Goal: Transaction & Acquisition: Subscribe to service/newsletter

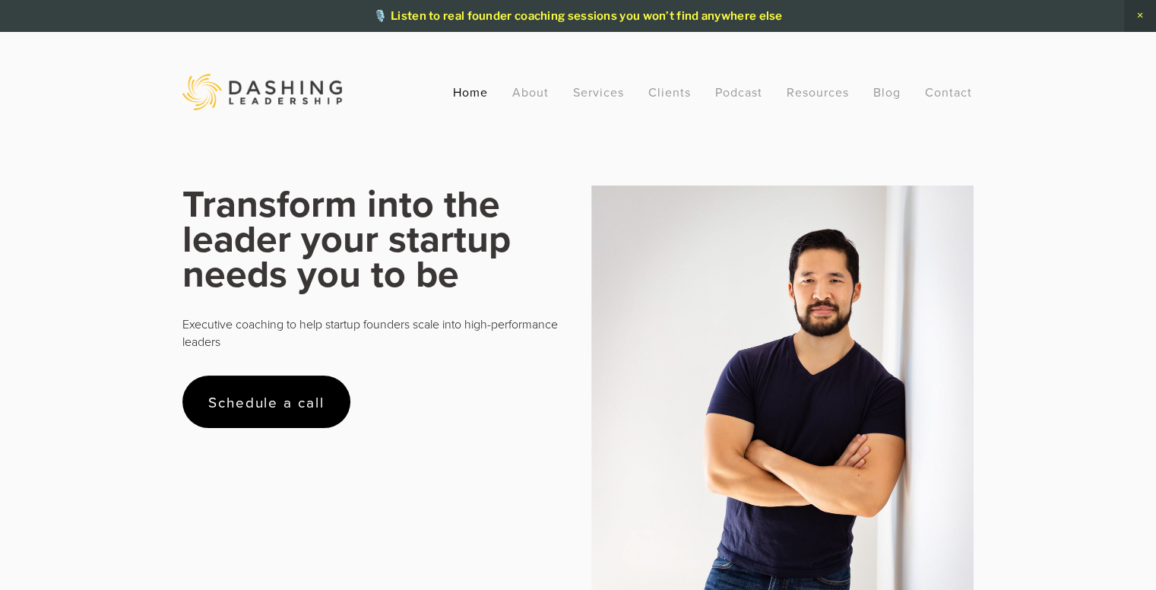
click at [297, 201] on strong "Transform into the leader your startup needs you to be" at bounding box center [351, 238] width 338 height 125
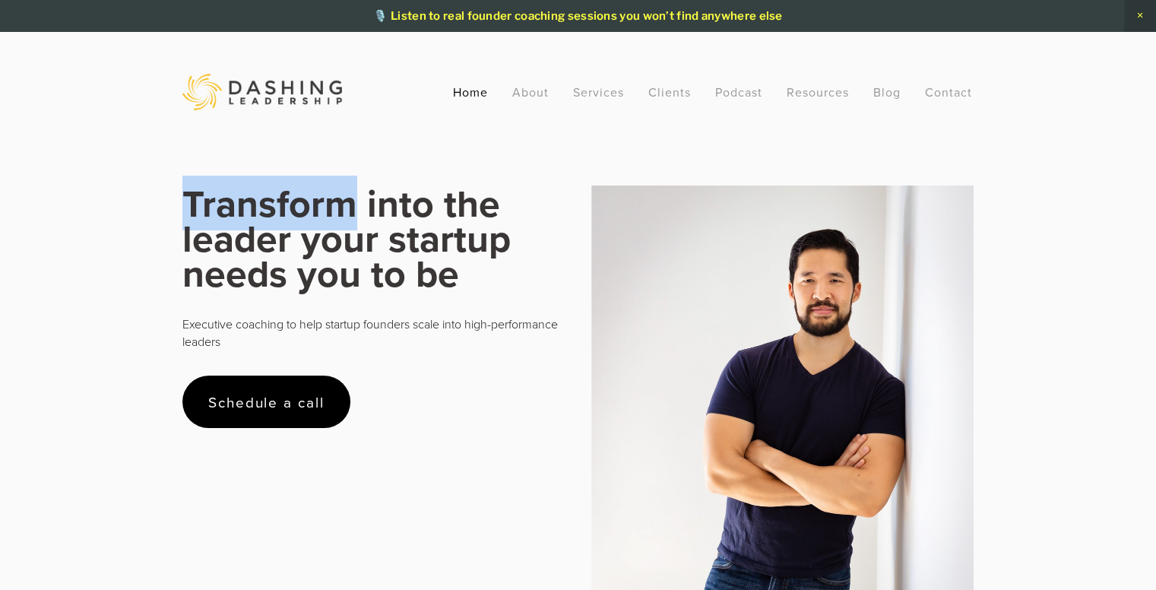
drag, startPoint x: 297, startPoint y: 201, endPoint x: 210, endPoint y: 225, distance: 90.5
click at [210, 225] on strong "Transform into the leader your startup needs you to be" at bounding box center [351, 238] width 338 height 125
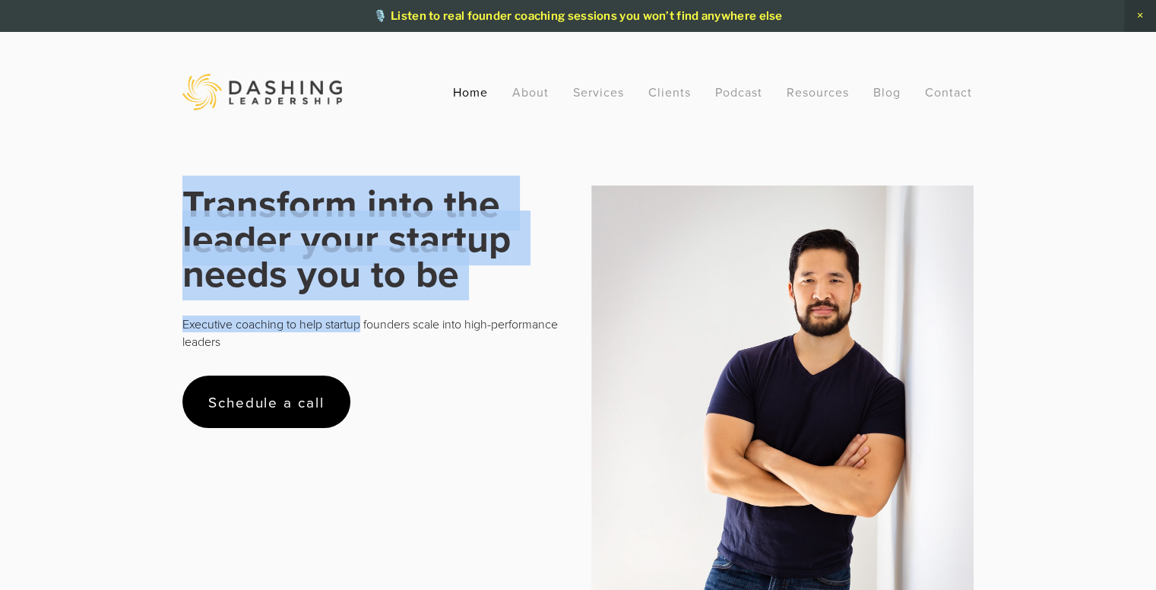
drag, startPoint x: 163, startPoint y: 214, endPoint x: 338, endPoint y: 334, distance: 212.1
click at [338, 334] on p "Executive coaching to help startup founders scale into high-performance leaders" at bounding box center [373, 332] width 383 height 34
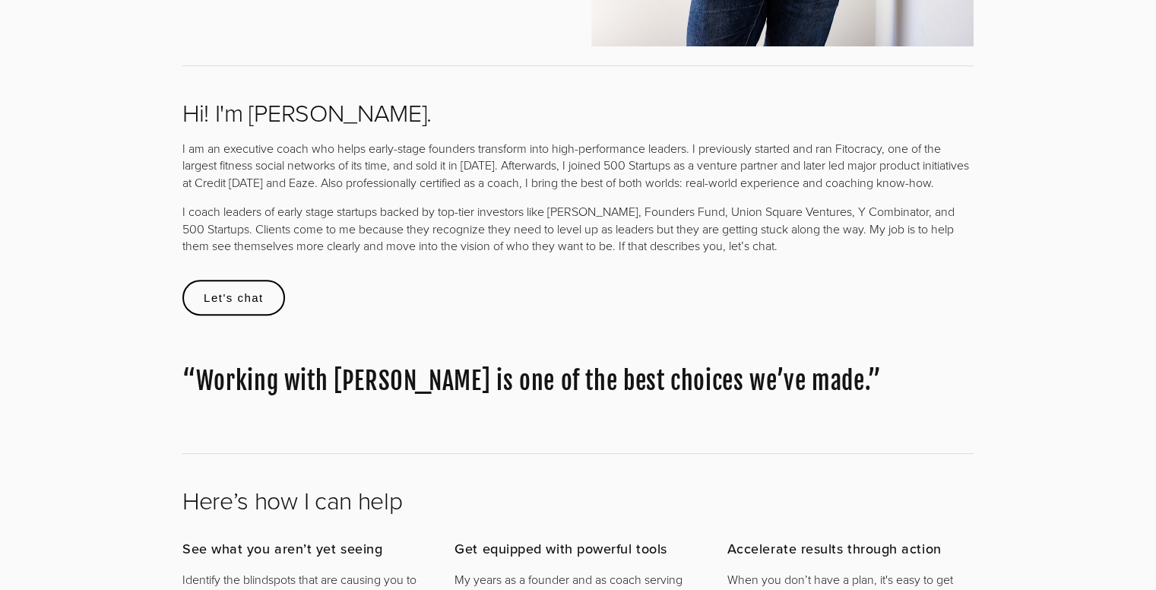
scroll to position [635, 0]
click at [380, 156] on p "I am an executive coach who helps early-stage founders transform into high-perf…" at bounding box center [577, 164] width 791 height 51
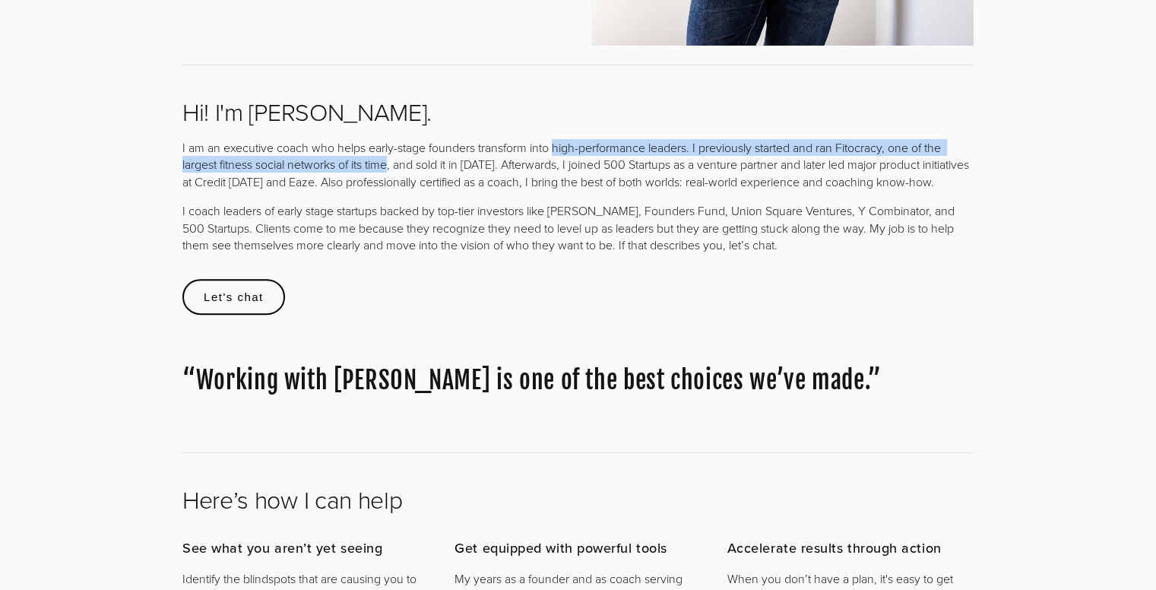
drag, startPoint x: 380, startPoint y: 156, endPoint x: 559, endPoint y: 144, distance: 179.0
click at [559, 144] on p "I am an executive coach who helps early-stage founders transform into high-perf…" at bounding box center [577, 164] width 791 height 51
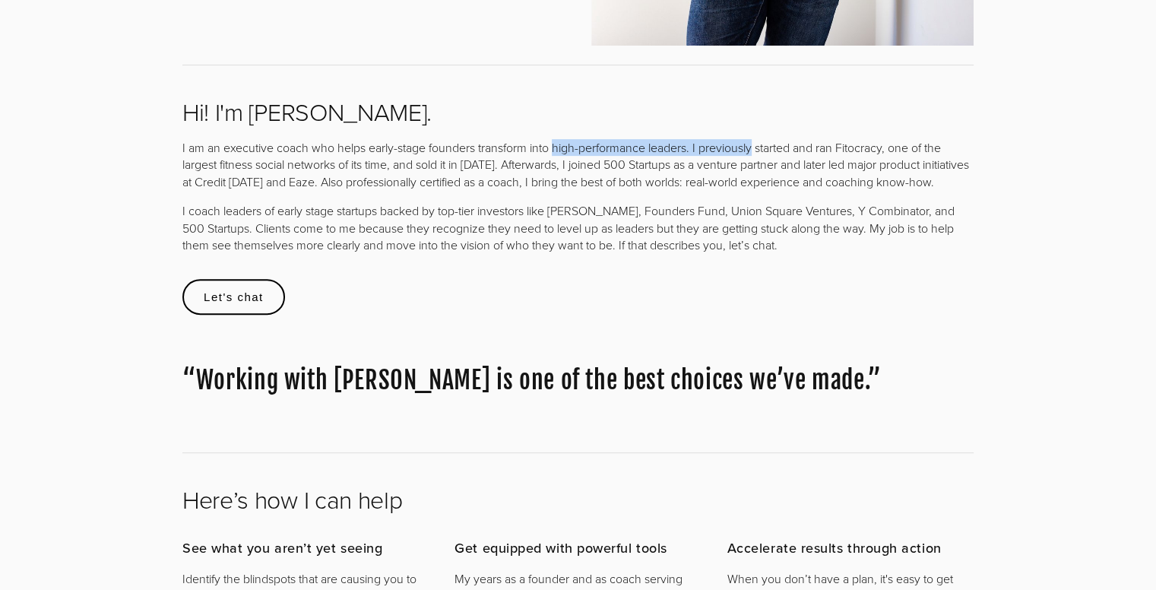
drag, startPoint x: 559, startPoint y: 144, endPoint x: 717, endPoint y: 150, distance: 158.2
click at [717, 150] on p "I am an executive coach who helps early-stage founders transform into high-perf…" at bounding box center [577, 164] width 791 height 51
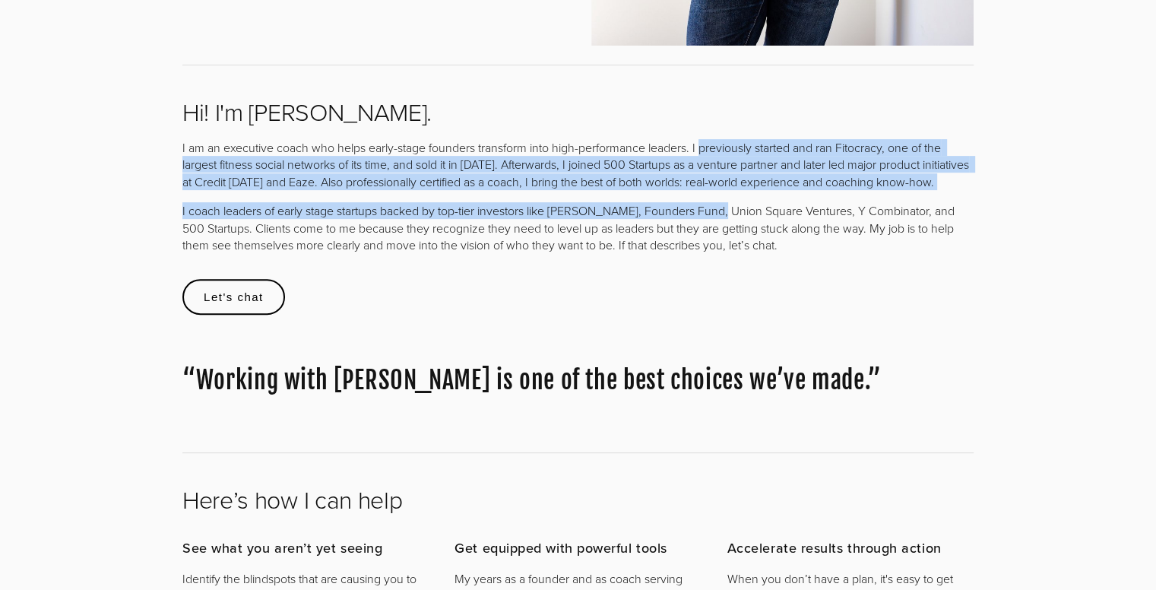
drag, startPoint x: 717, startPoint y: 150, endPoint x: 675, endPoint y: 226, distance: 86.1
click at [675, 226] on div "I am an executive coach who helps early-stage founders transform into high-perf…" at bounding box center [577, 196] width 791 height 114
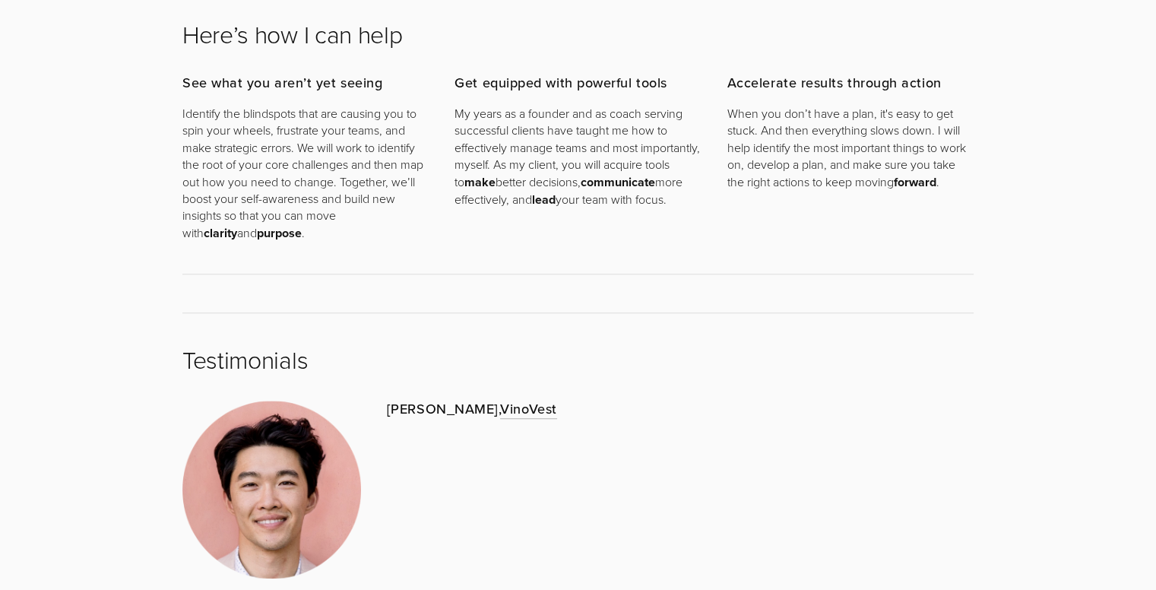
scroll to position [1151, 0]
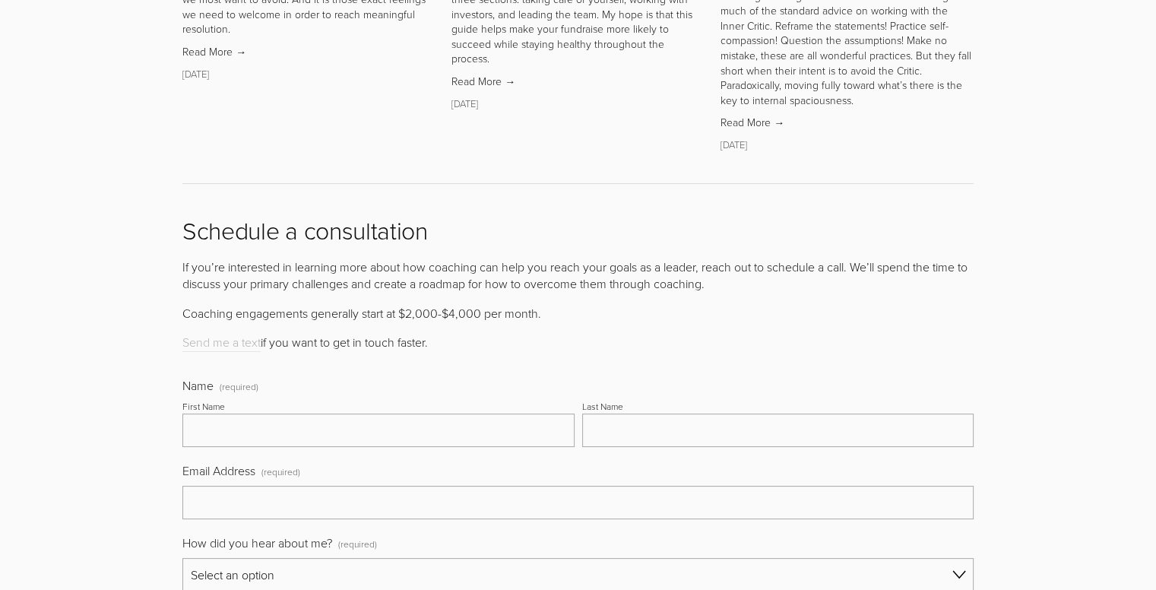
scroll to position [5846, 0]
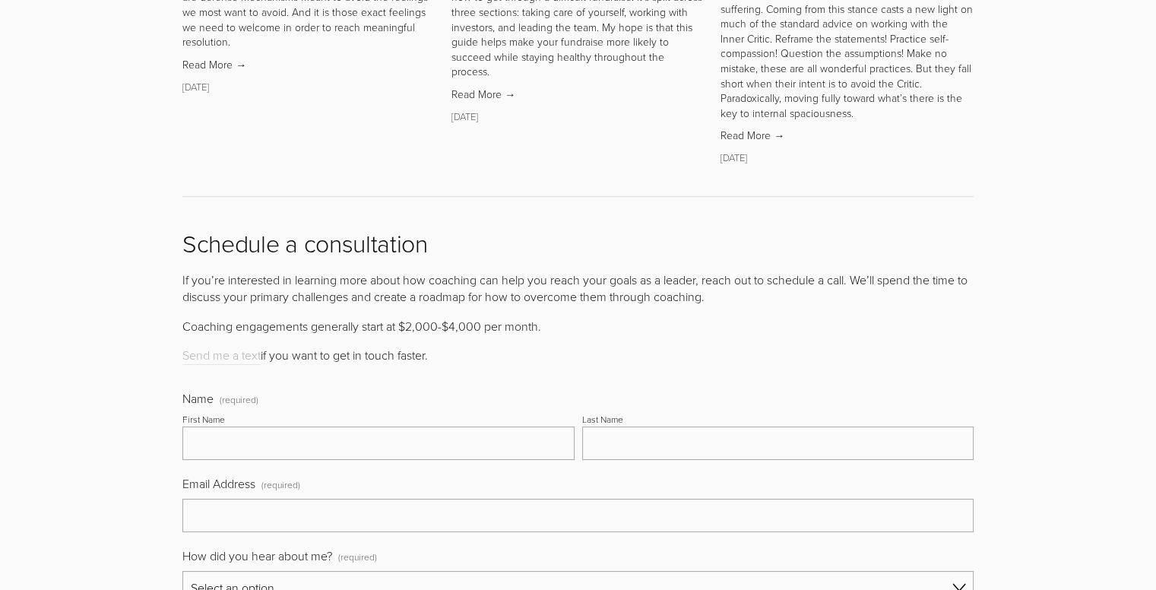
drag, startPoint x: 611, startPoint y: 350, endPoint x: 616, endPoint y: 384, distance: 33.8
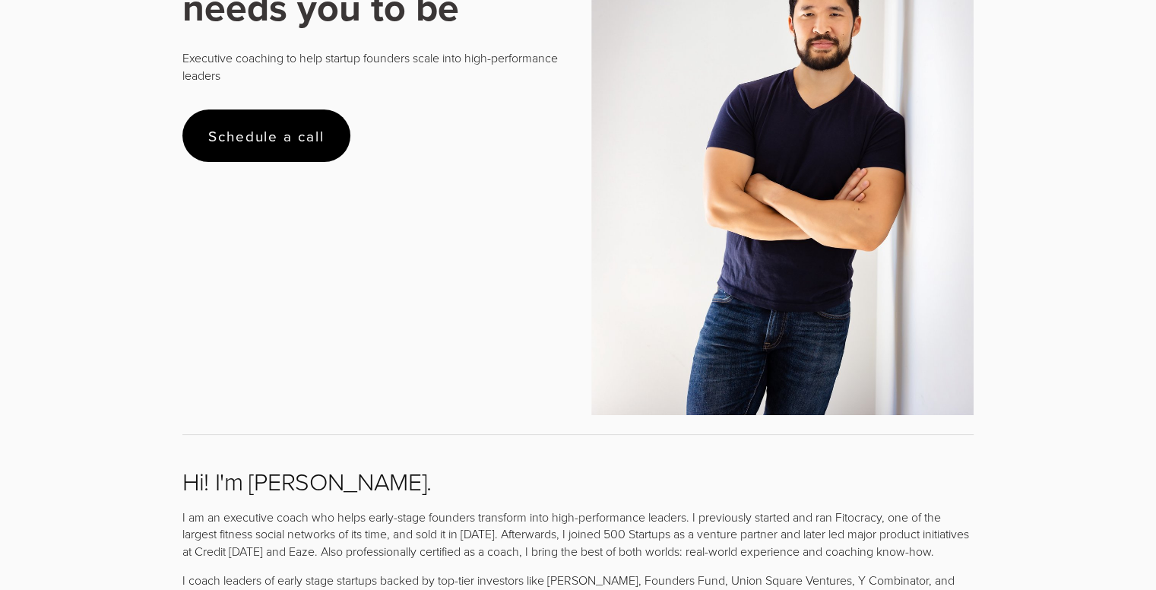
scroll to position [0, 0]
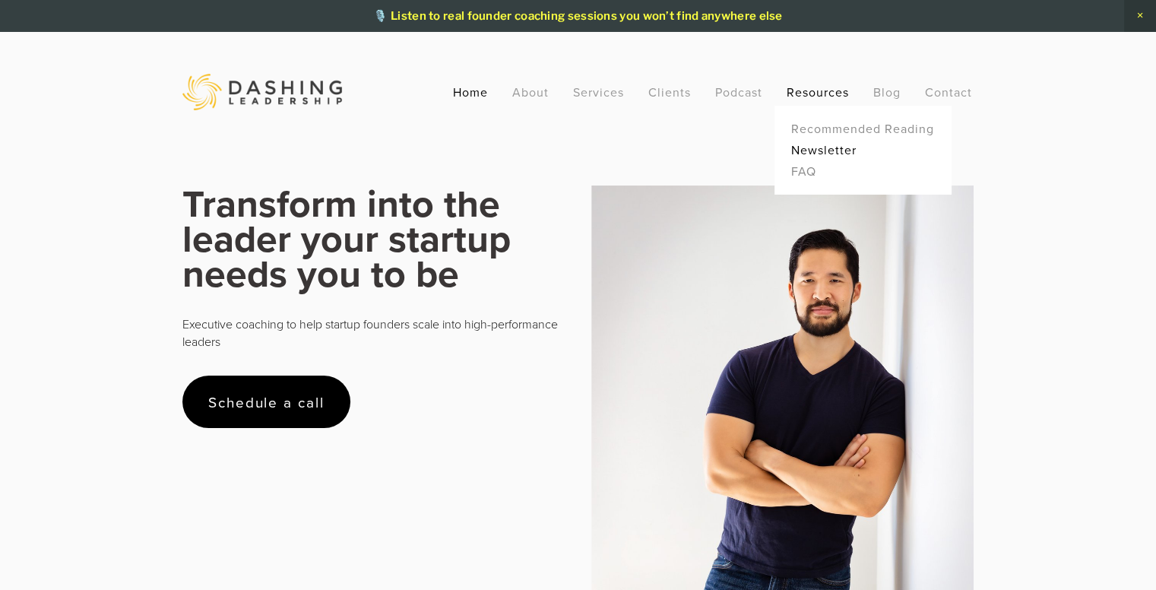
click at [823, 154] on link "Newsletter" at bounding box center [862, 149] width 151 height 21
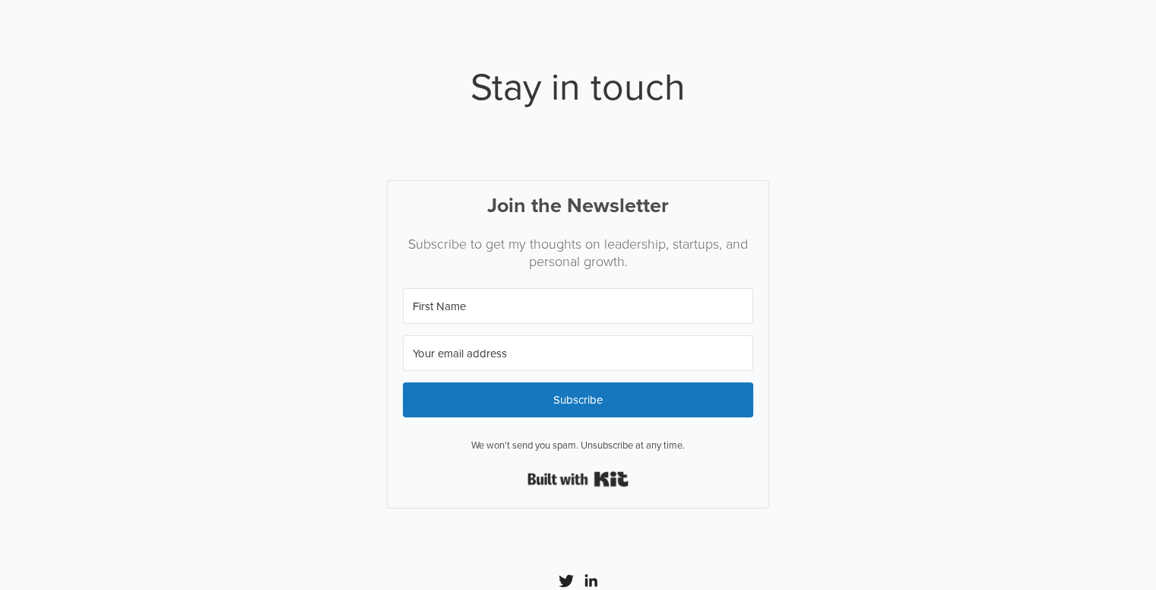
scroll to position [114, 0]
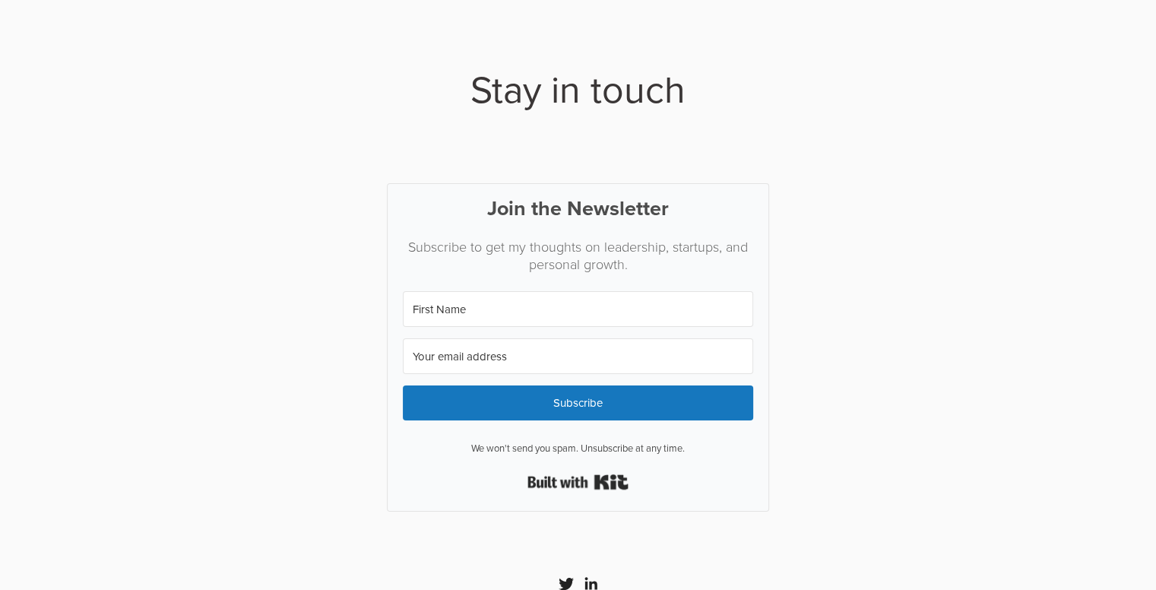
click at [508, 318] on input "First Name" at bounding box center [578, 309] width 351 height 36
type input "Ava"
click at [478, 353] on input "Your email address" at bounding box center [578, 356] width 351 height 36
type input "avamaxx1110@gmail.com"
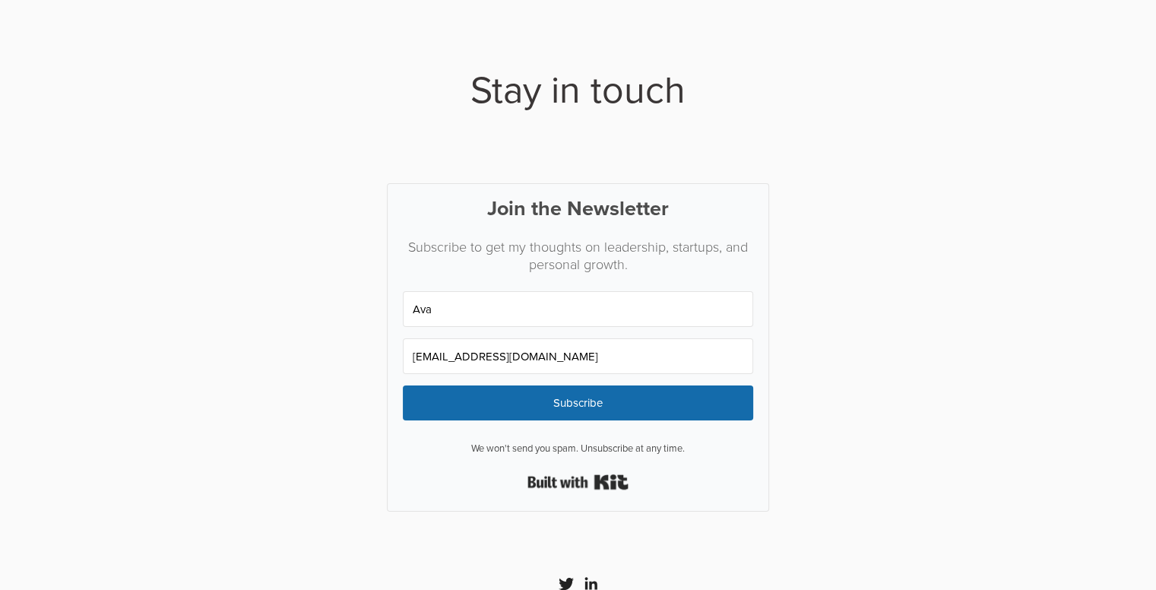
click at [500, 410] on span "Subscribe" at bounding box center [578, 402] width 351 height 35
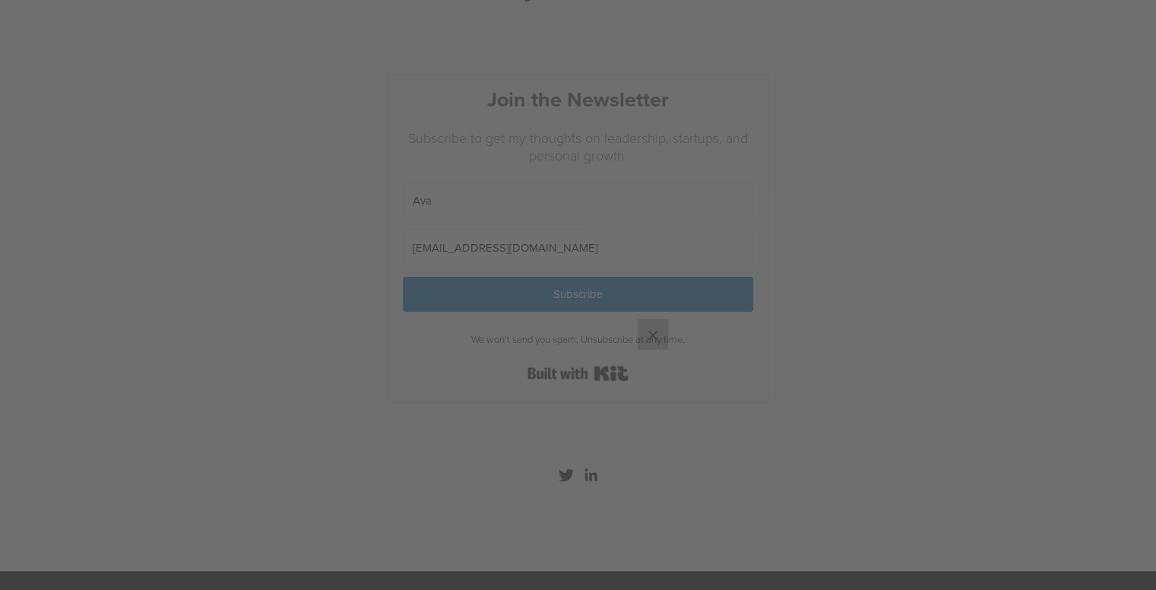
scroll to position [143, 0]
